Goal: Navigation & Orientation: Find specific page/section

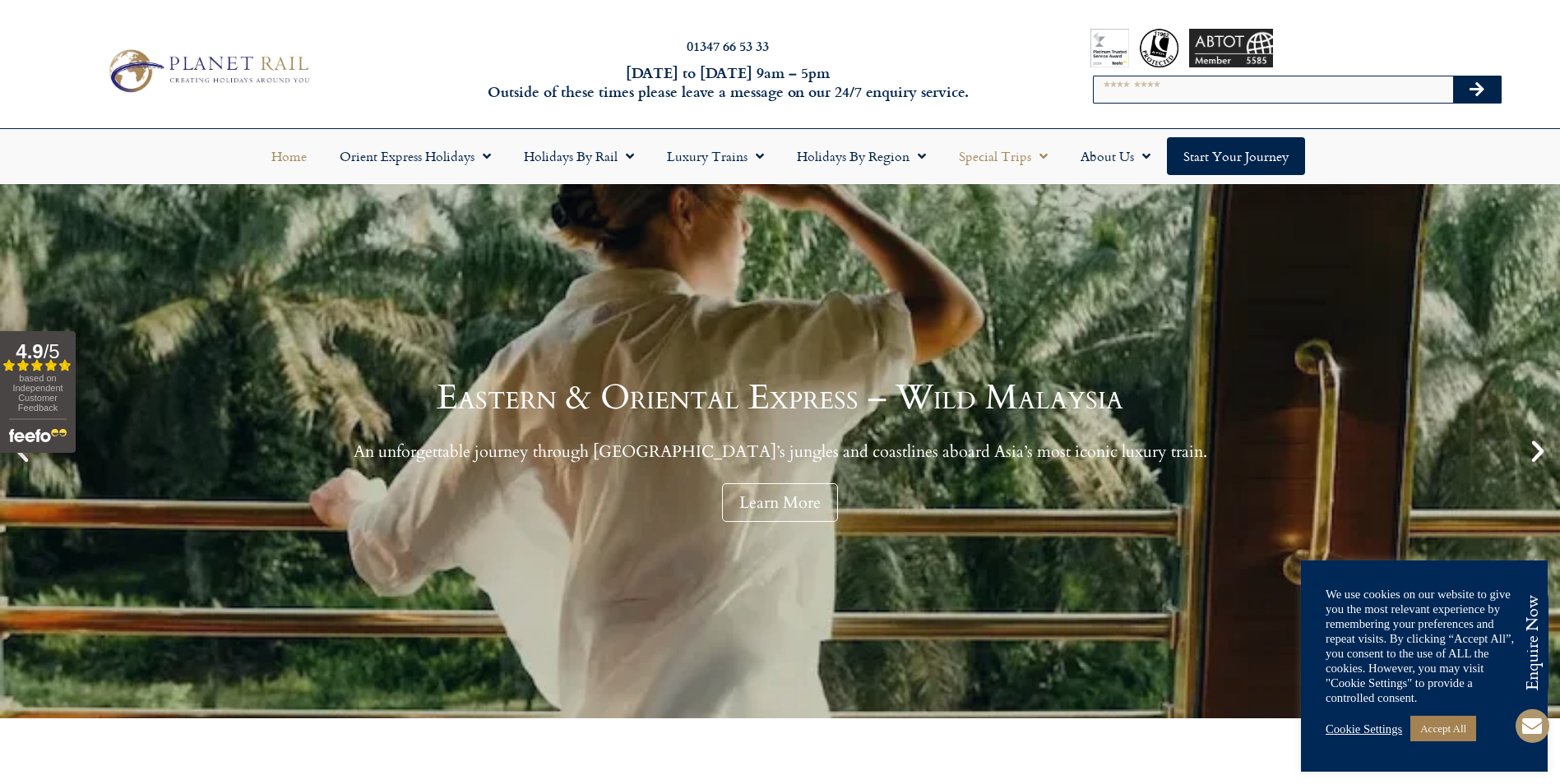
click at [1005, 170] on link "Special Trips" at bounding box center [1004, 156] width 122 height 38
click at [1027, 164] on link "Special Trips" at bounding box center [1004, 156] width 122 height 38
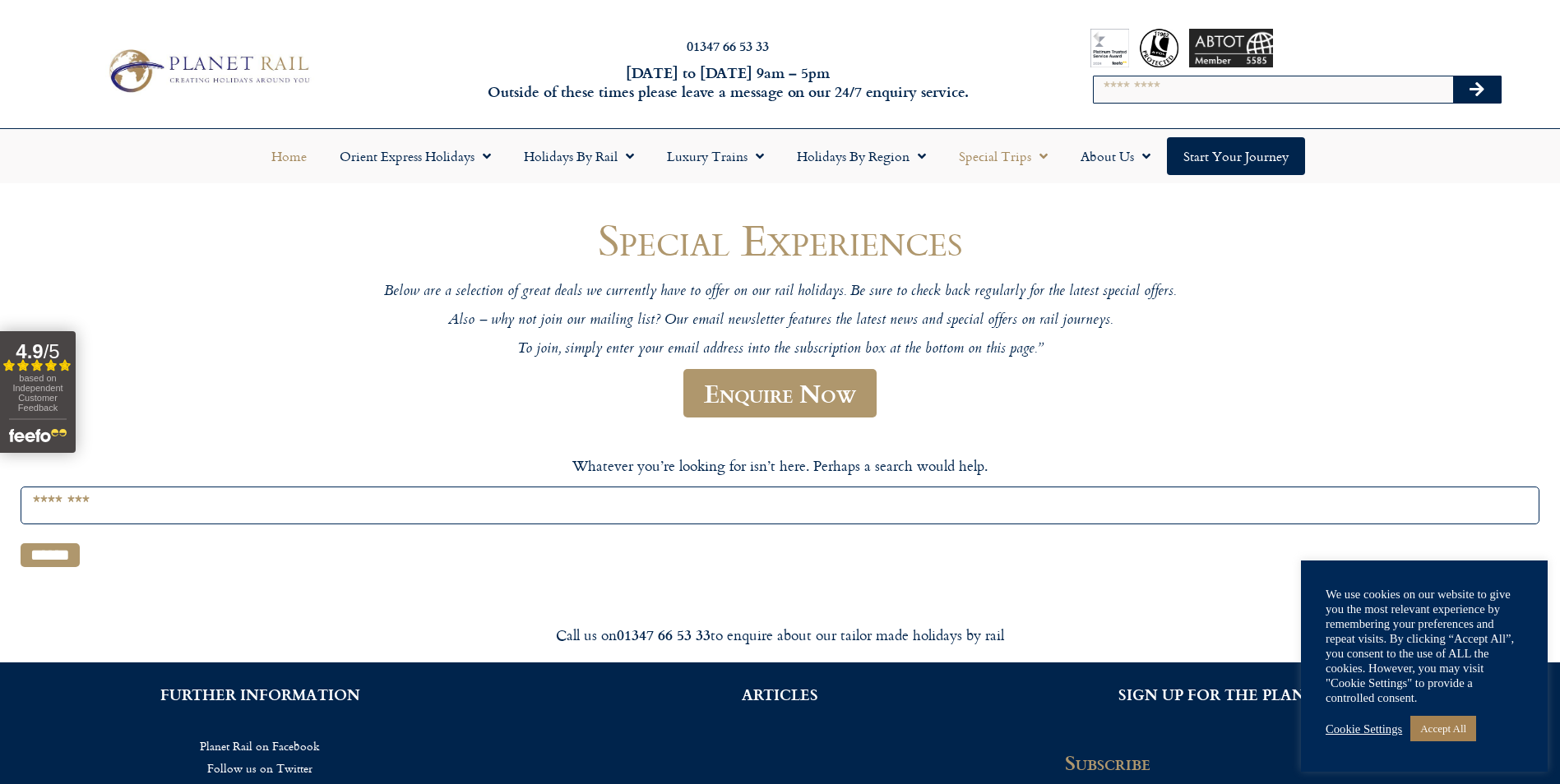
click at [288, 162] on link "Home" at bounding box center [288, 156] width 68 height 38
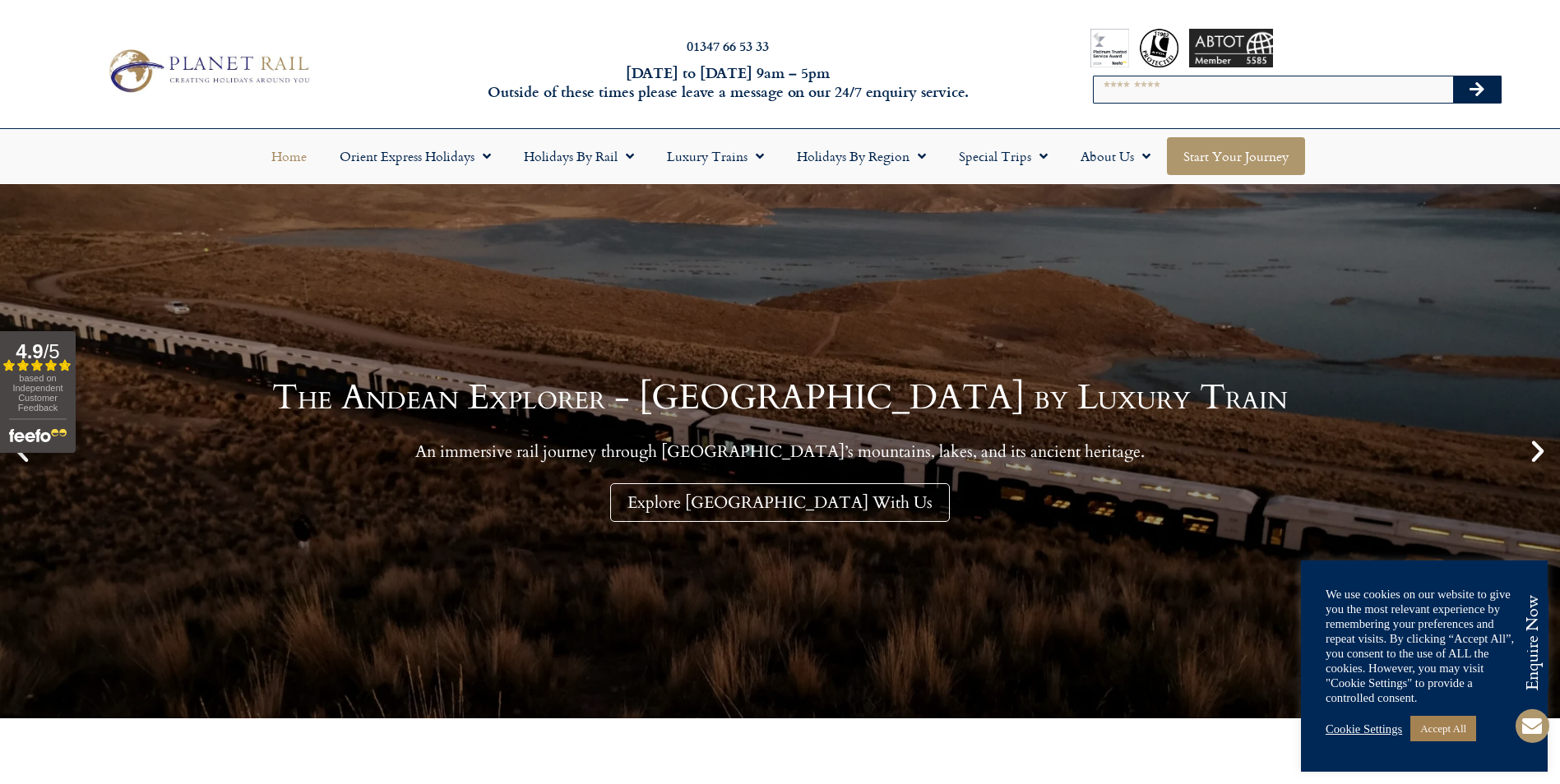
click at [1246, 170] on link "Start your Journey" at bounding box center [1235, 156] width 138 height 38
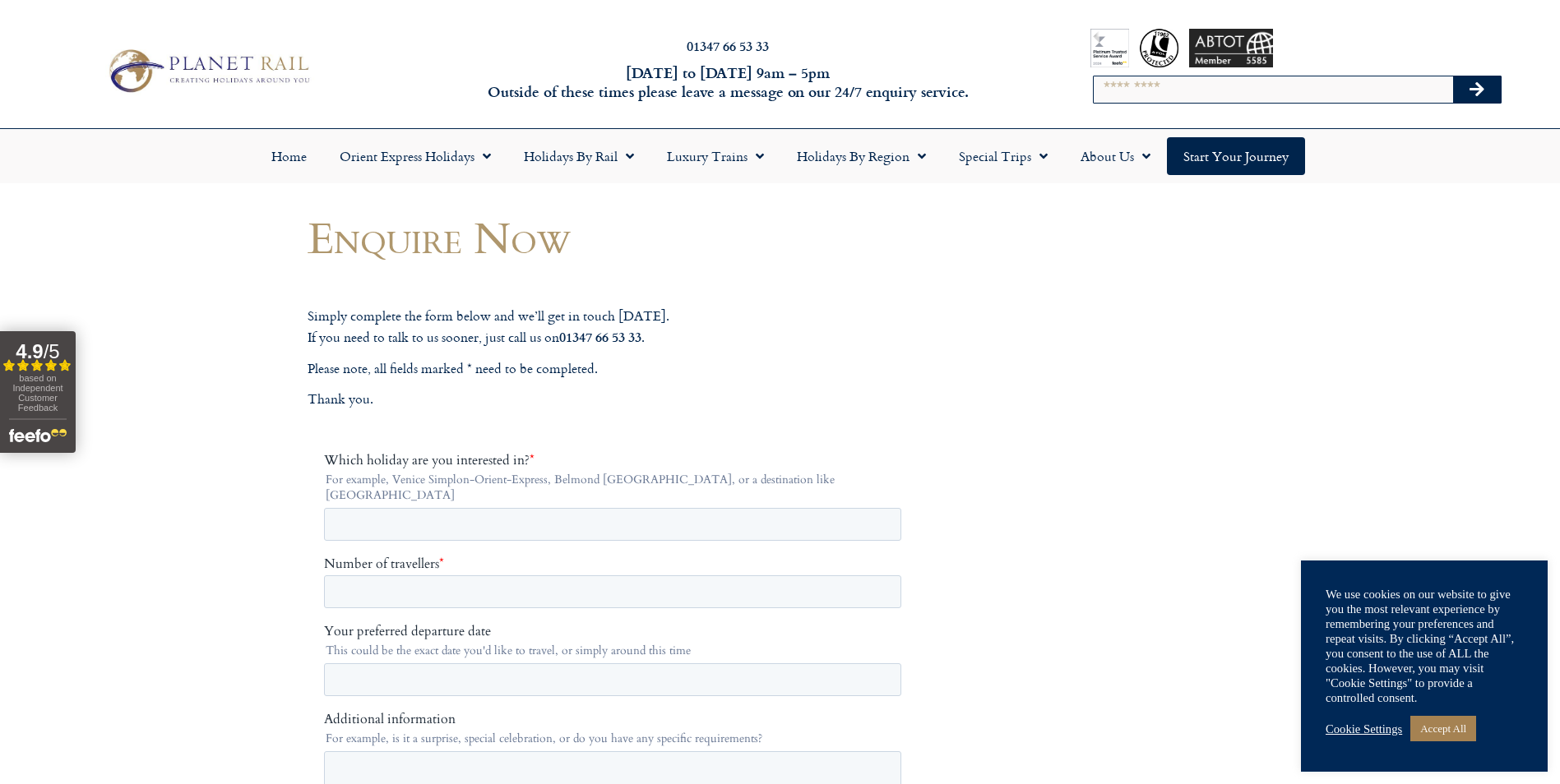
drag, startPoint x: 741, startPoint y: 205, endPoint x: 708, endPoint y: 225, distance: 38.6
click at [708, 225] on h1 "Enquire Now" at bounding box center [616, 237] width 616 height 49
